Goal: Task Accomplishment & Management: Manage account settings

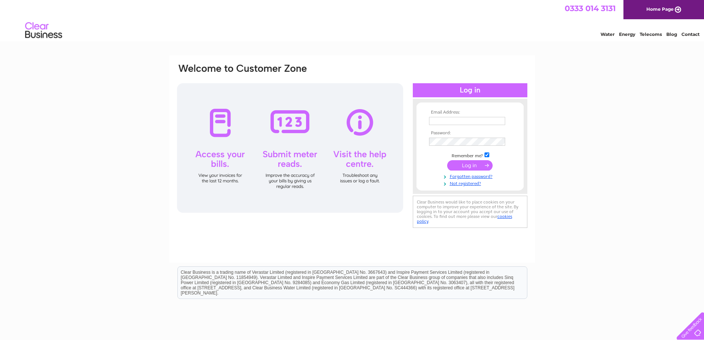
type input "[PERSON_NAME][EMAIL_ADDRESS][DOMAIN_NAME]"
click at [467, 162] on input "submit" at bounding box center [469, 165] width 45 height 10
click at [249, 136] on div "Email Address: [PERSON_NAME][EMAIL_ADDRESS][DOMAIN_NAME] Password:" at bounding box center [352, 150] width 352 height 174
click at [605, 135] on div "Email Address: [PERSON_NAME][EMAIL_ADDRESS][DOMAIN_NAME] Password:" at bounding box center [352, 221] width 704 height 333
click at [489, 153] on input "checkbox" at bounding box center [487, 154] width 5 height 5
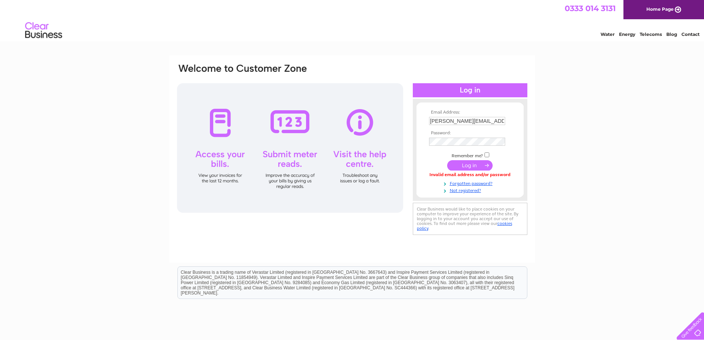
click at [489, 153] on input "checkbox" at bounding box center [487, 154] width 5 height 5
checkbox input "true"
click at [477, 164] on input "submit" at bounding box center [469, 165] width 45 height 10
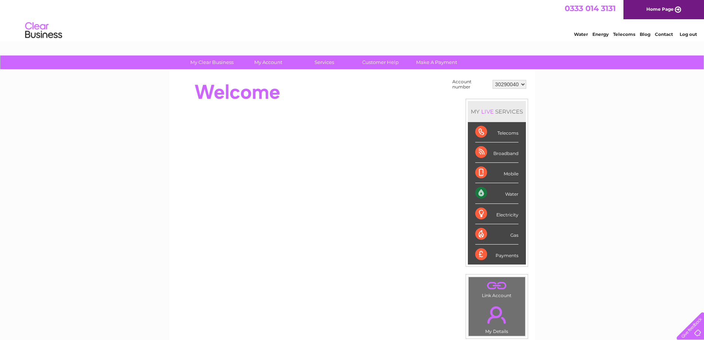
click at [494, 284] on link "." at bounding box center [497, 285] width 53 height 13
